Goal: Task Accomplishment & Management: Manage account settings

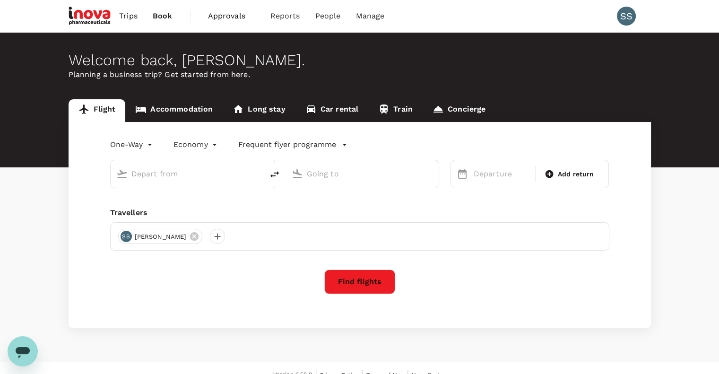
click at [221, 17] on span "Approvals" at bounding box center [231, 15] width 47 height 11
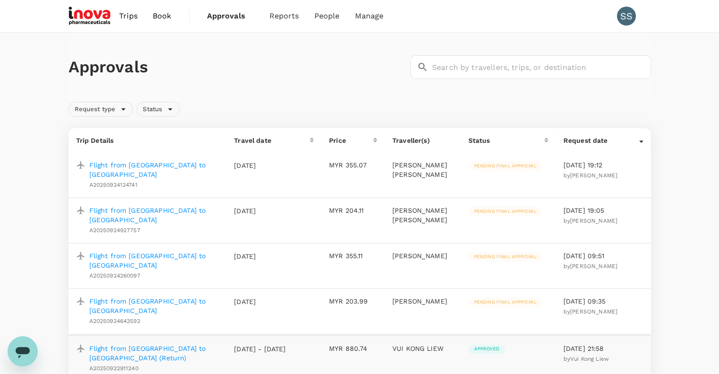
click at [120, 300] on p "Flight from [GEOGRAPHIC_DATA] to [GEOGRAPHIC_DATA]" at bounding box center [154, 306] width 130 height 19
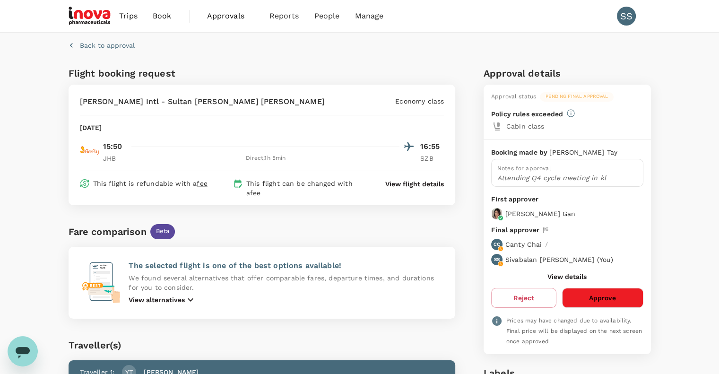
click at [583, 296] on button "Approve" at bounding box center [602, 298] width 81 height 20
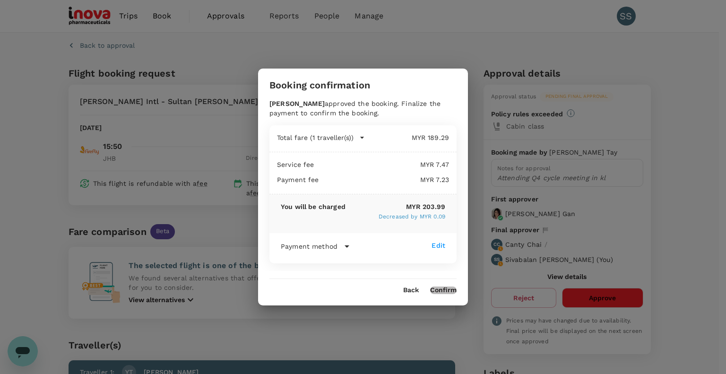
click at [437, 289] on button "Confirm" at bounding box center [443, 291] width 26 height 8
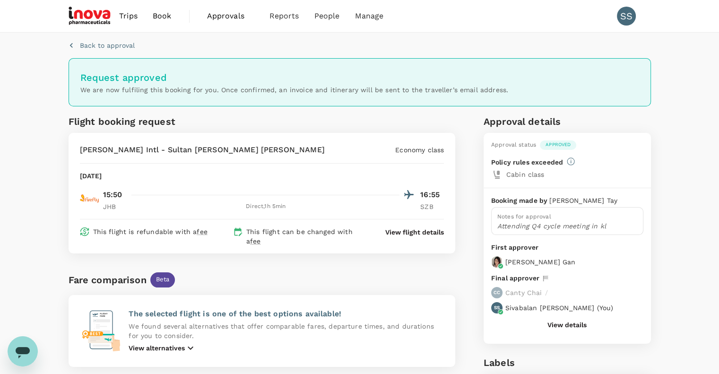
click at [227, 17] on span "Approvals" at bounding box center [230, 15] width 47 height 11
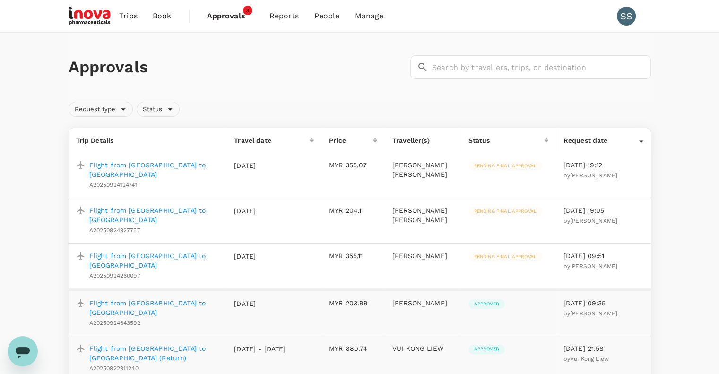
click at [159, 166] on p "Flight from [GEOGRAPHIC_DATA] to [GEOGRAPHIC_DATA]" at bounding box center [154, 169] width 130 height 19
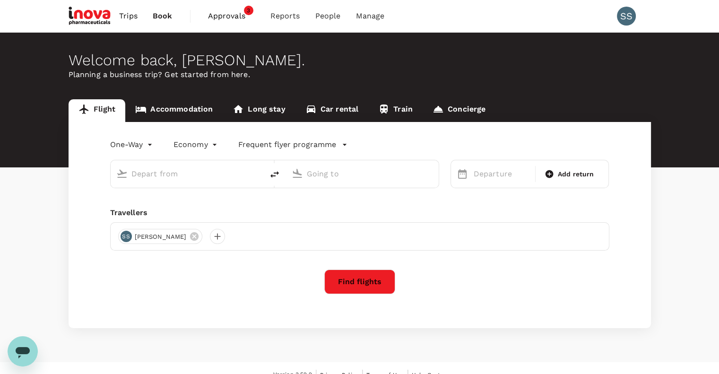
click at [219, 16] on span "Approvals" at bounding box center [231, 15] width 47 height 11
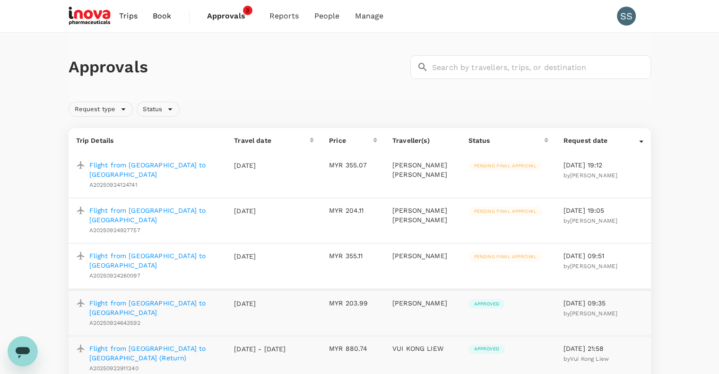
click at [163, 164] on p "Flight from [GEOGRAPHIC_DATA] to [GEOGRAPHIC_DATA]" at bounding box center [154, 169] width 130 height 19
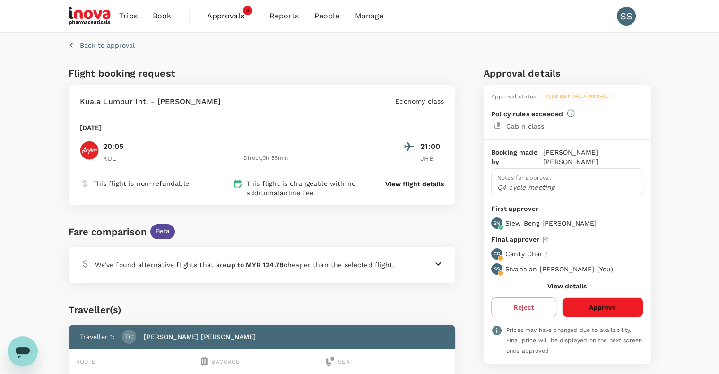
click at [583, 299] on button "Approve" at bounding box center [602, 307] width 81 height 20
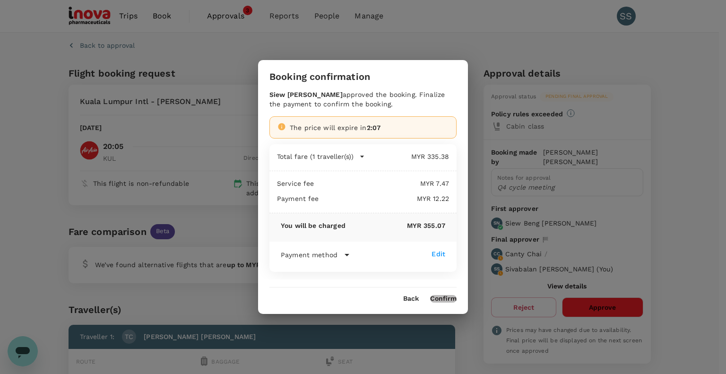
click at [438, 299] on button "Confirm" at bounding box center [443, 299] width 26 height 8
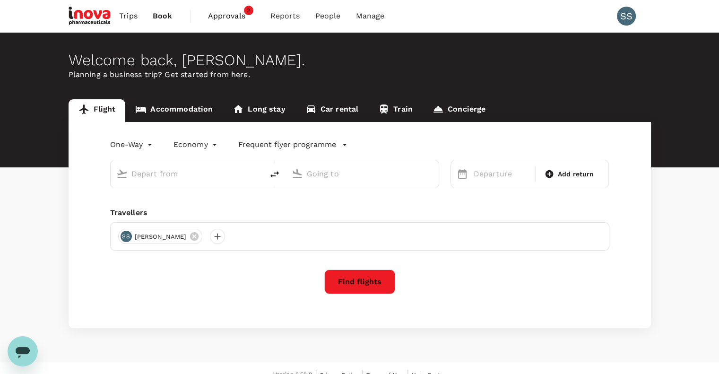
click at [216, 17] on span "Approvals" at bounding box center [231, 15] width 47 height 11
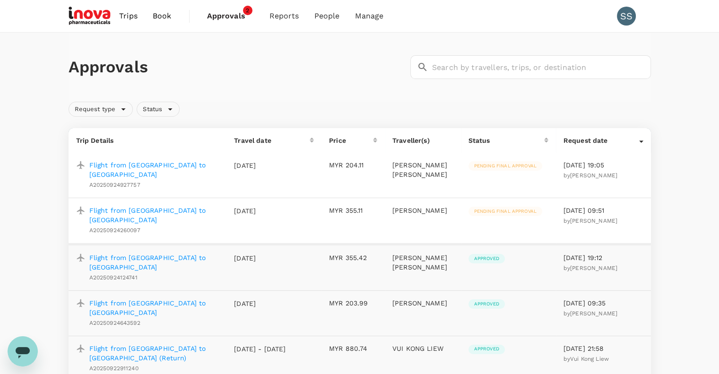
click at [153, 165] on p "Flight from [GEOGRAPHIC_DATA] to [GEOGRAPHIC_DATA]" at bounding box center [154, 169] width 130 height 19
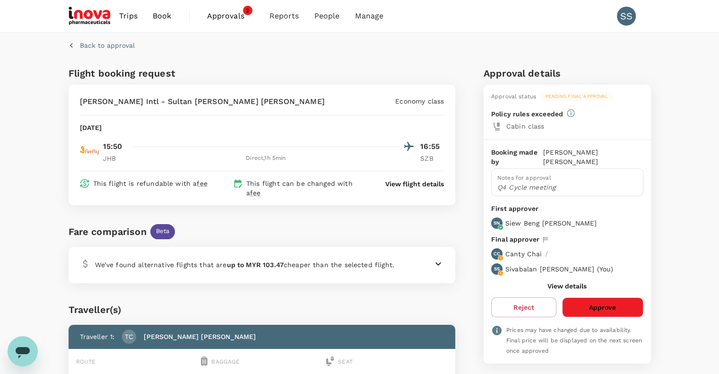
click at [622, 297] on button "Approve" at bounding box center [602, 307] width 81 height 20
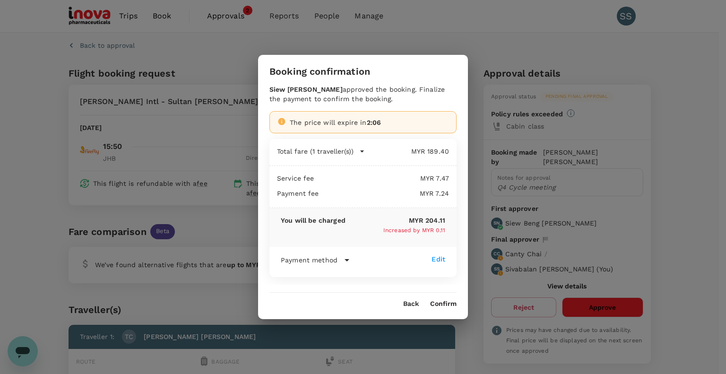
click at [437, 303] on button "Confirm" at bounding box center [443, 304] width 26 height 8
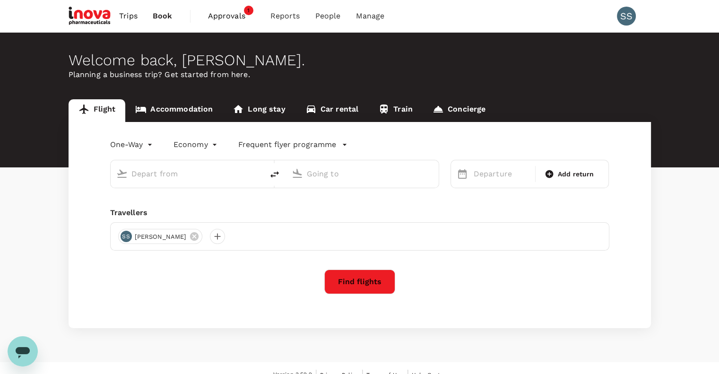
click at [221, 14] on span "Approvals" at bounding box center [231, 15] width 47 height 11
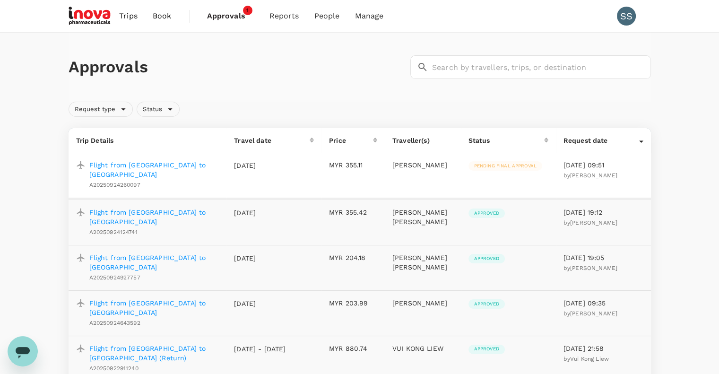
click at [165, 166] on p "Flight from [GEOGRAPHIC_DATA] to [GEOGRAPHIC_DATA]" at bounding box center [154, 169] width 130 height 19
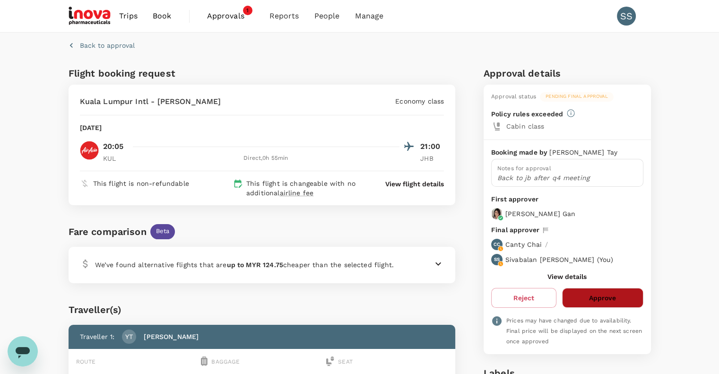
click at [584, 298] on button "Approve" at bounding box center [602, 298] width 81 height 20
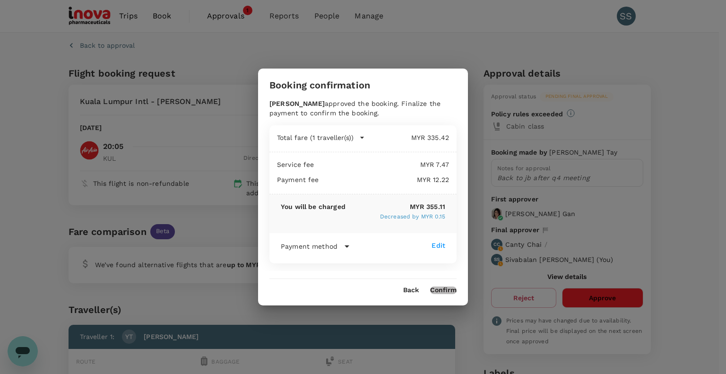
click at [444, 289] on button "Confirm" at bounding box center [443, 291] width 26 height 8
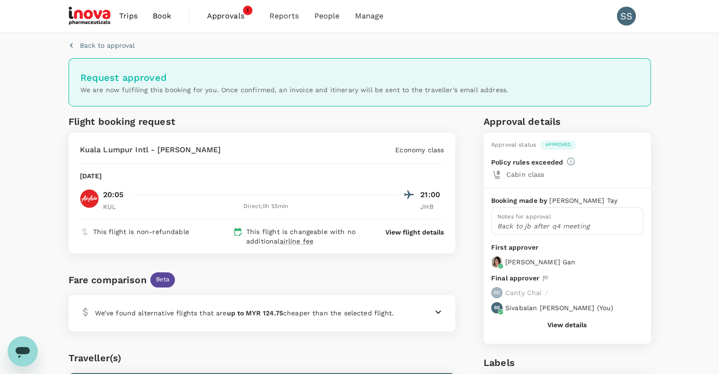
click at [221, 17] on span "Approvals" at bounding box center [230, 15] width 47 height 11
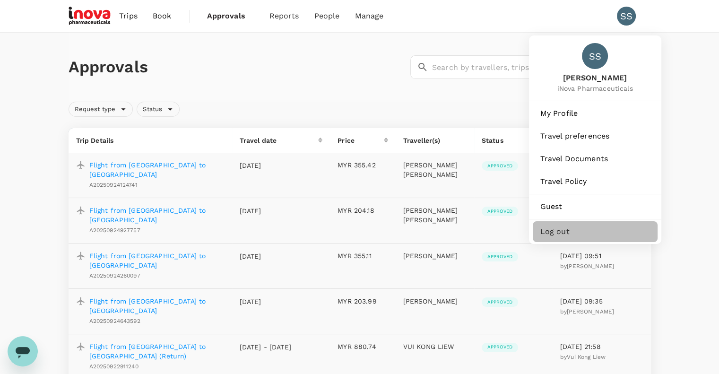
click at [562, 231] on span "Log out" at bounding box center [596, 231] width 110 height 11
